Goal: Information Seeking & Learning: Learn about a topic

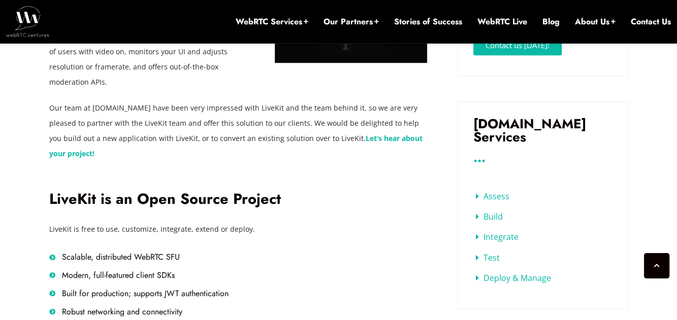
scroll to position [517, 0]
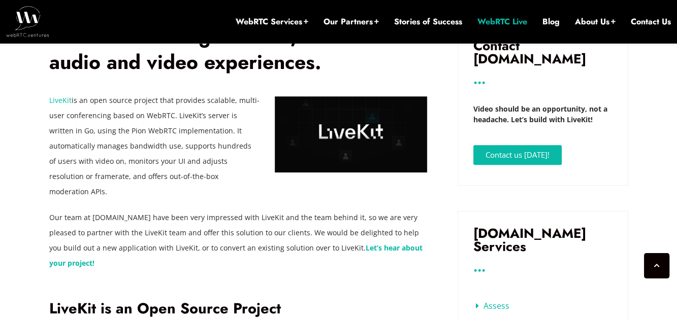
click at [521, 23] on link "WebRTC Live" at bounding box center [502, 21] width 50 height 11
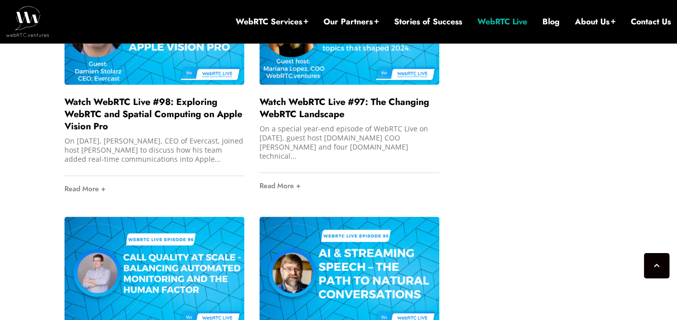
scroll to position [1279, 0]
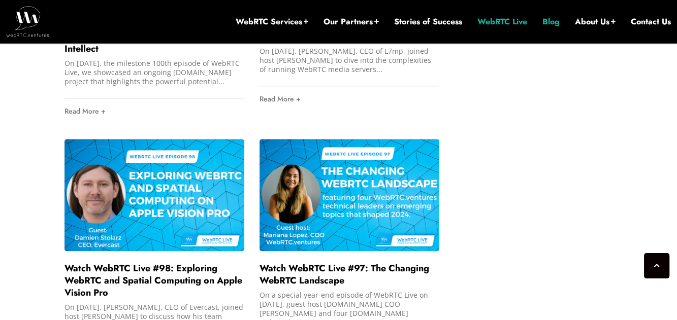
click at [555, 19] on link "Blog" at bounding box center [550, 21] width 17 height 11
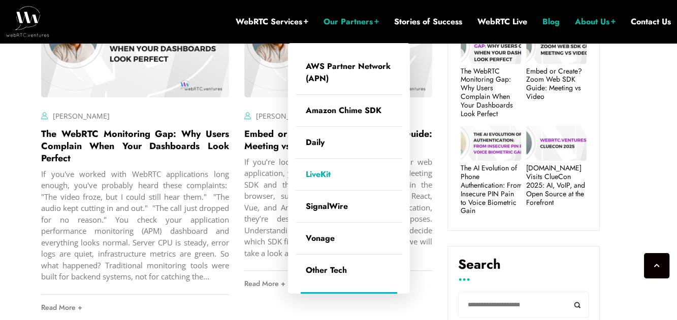
scroll to position [467, 0]
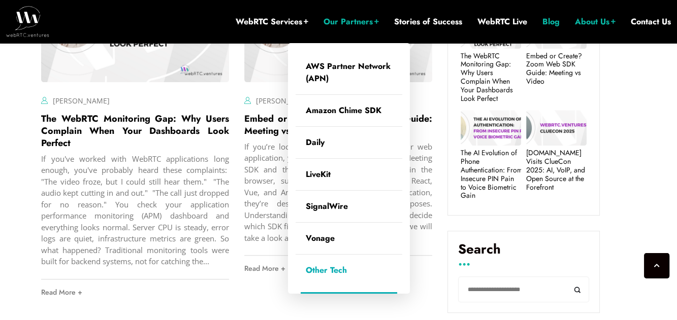
click at [338, 268] on link "Other Tech" at bounding box center [349, 270] width 107 height 31
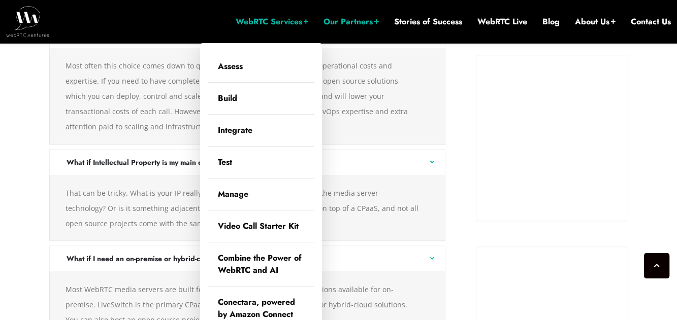
scroll to position [1270, 0]
